Goal: Check status: Check status

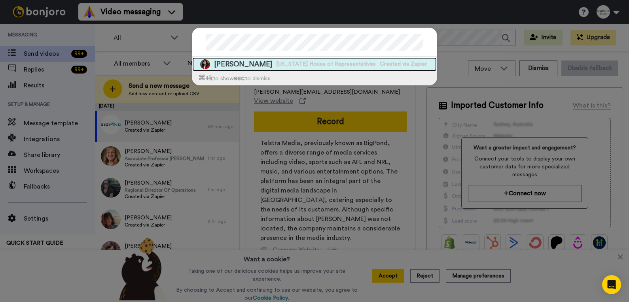
click at [238, 64] on span "[PERSON_NAME]" at bounding box center [243, 64] width 58 height 10
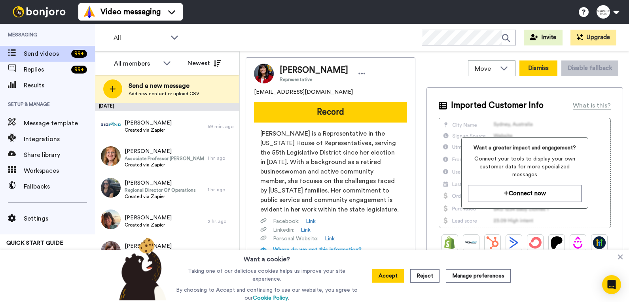
click at [538, 67] on button "Dismiss" at bounding box center [539, 69] width 38 height 16
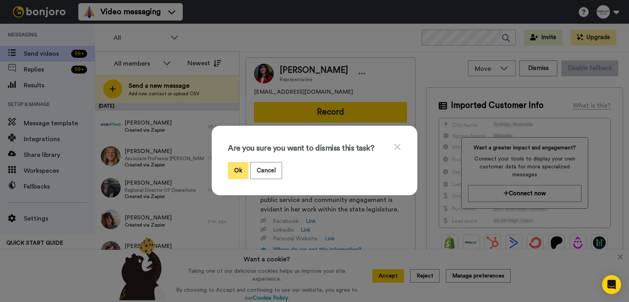
click at [234, 169] on button "Ok" at bounding box center [238, 170] width 21 height 17
